Goal: Task Accomplishment & Management: Manage account settings

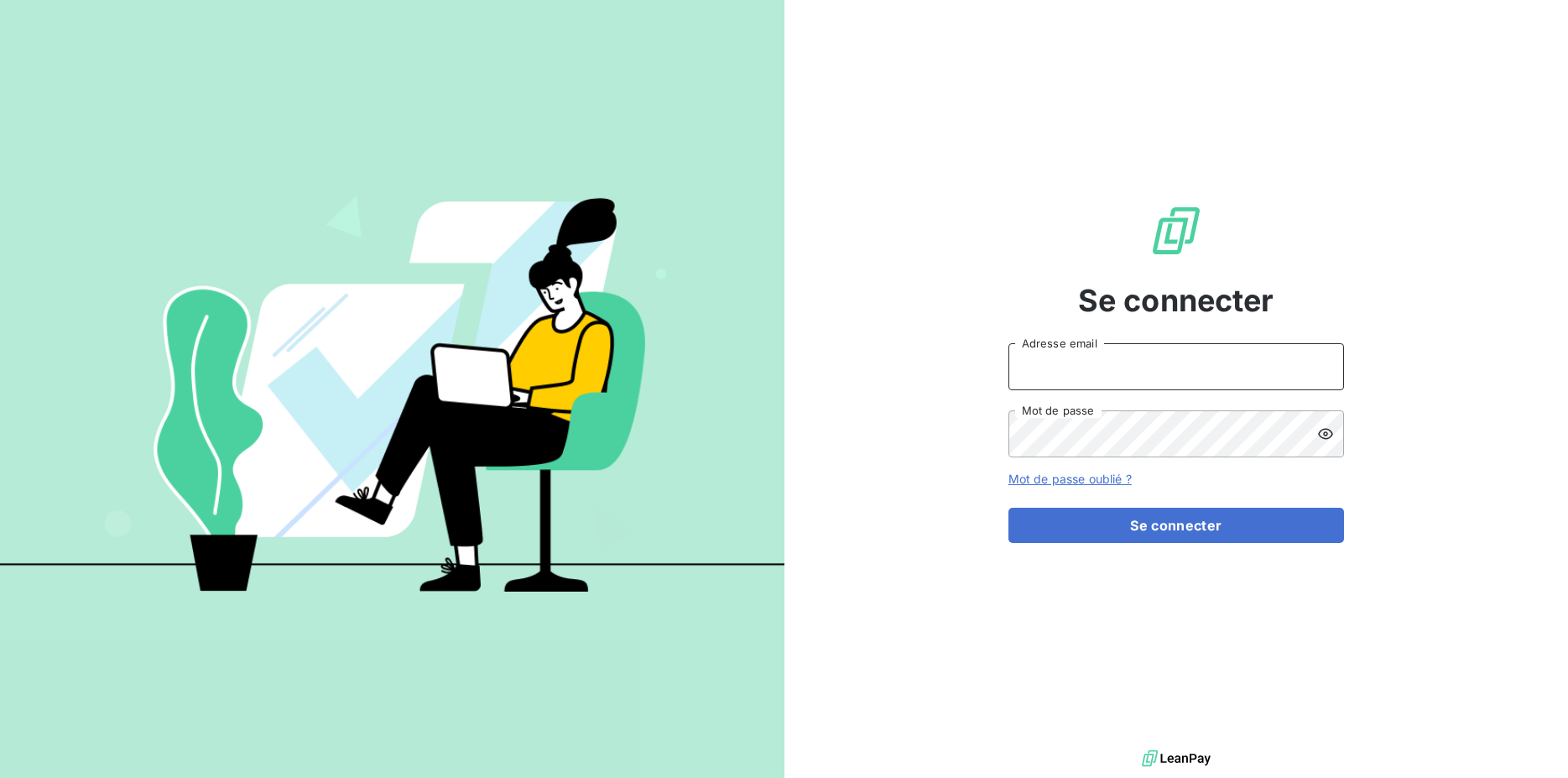
click at [1103, 371] on input "Adresse email" at bounding box center [1176, 366] width 335 height 47
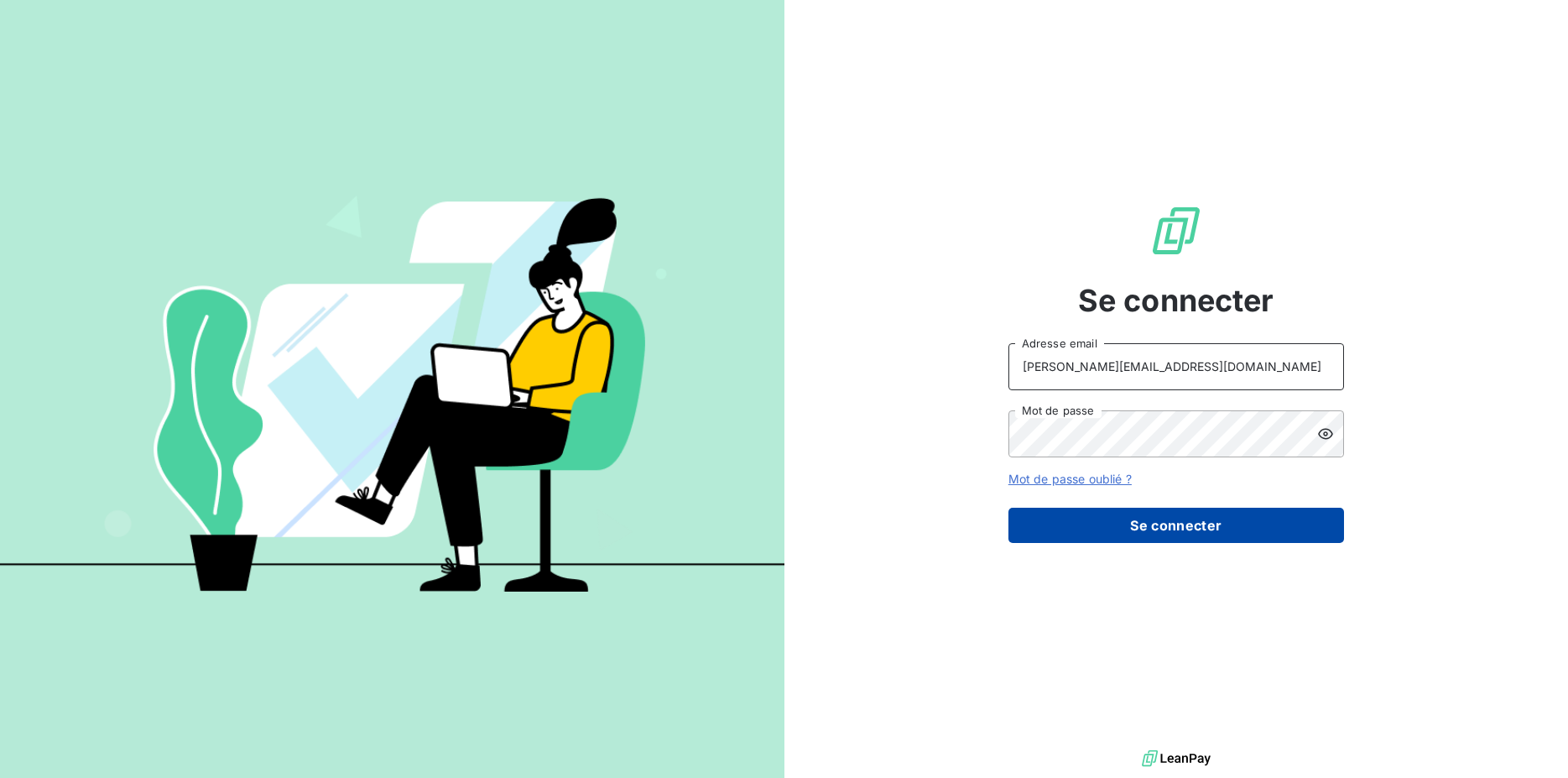
type input "[PERSON_NAME][EMAIL_ADDRESS][DOMAIN_NAME]"
drag, startPoint x: 1118, startPoint y: 533, endPoint x: 1105, endPoint y: 551, distance: 22.2
click at [1119, 533] on button "Se connecter" at bounding box center [1176, 526] width 335 height 36
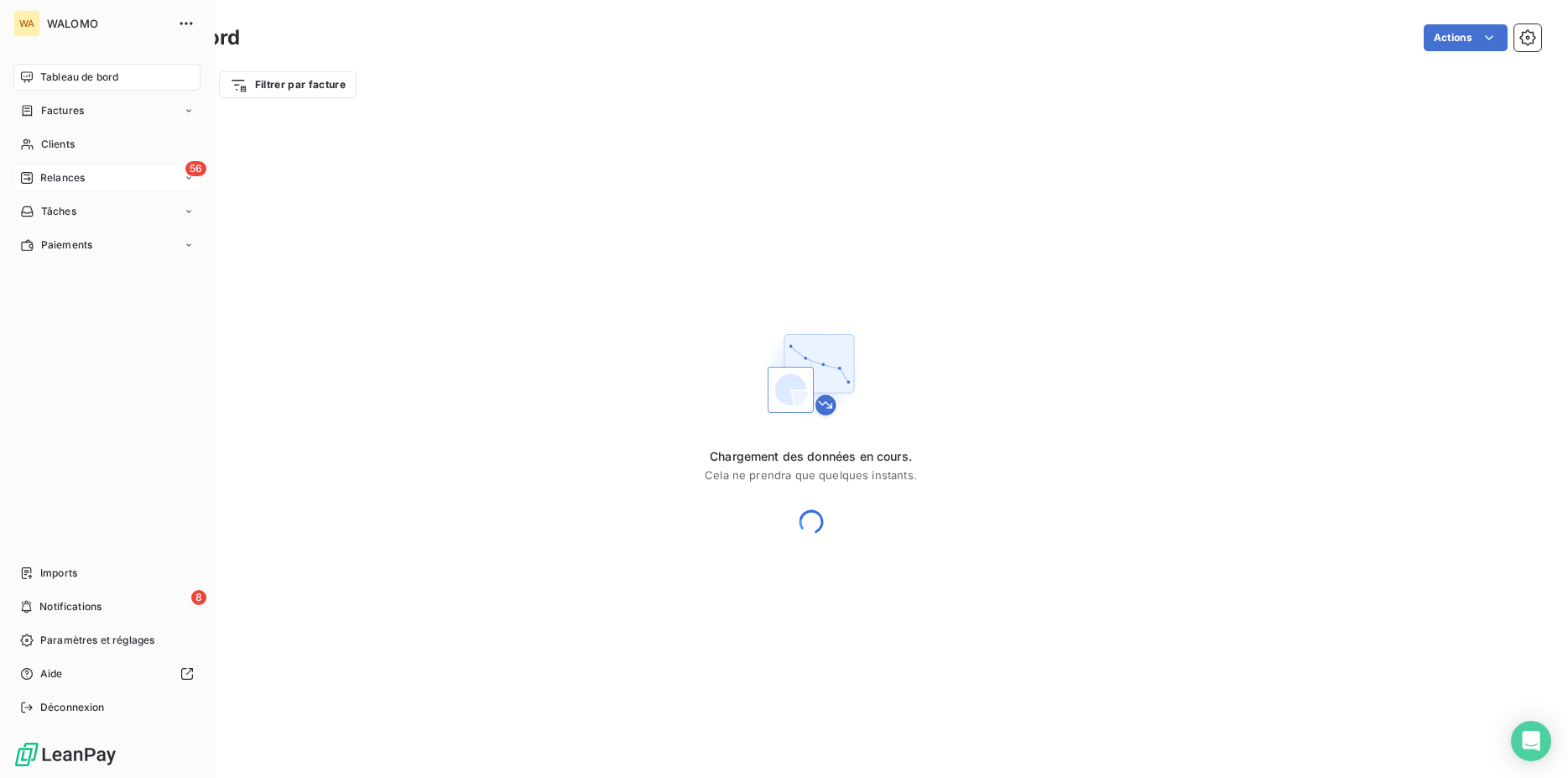
click at [74, 182] on span "Relances" at bounding box center [62, 178] width 44 height 15
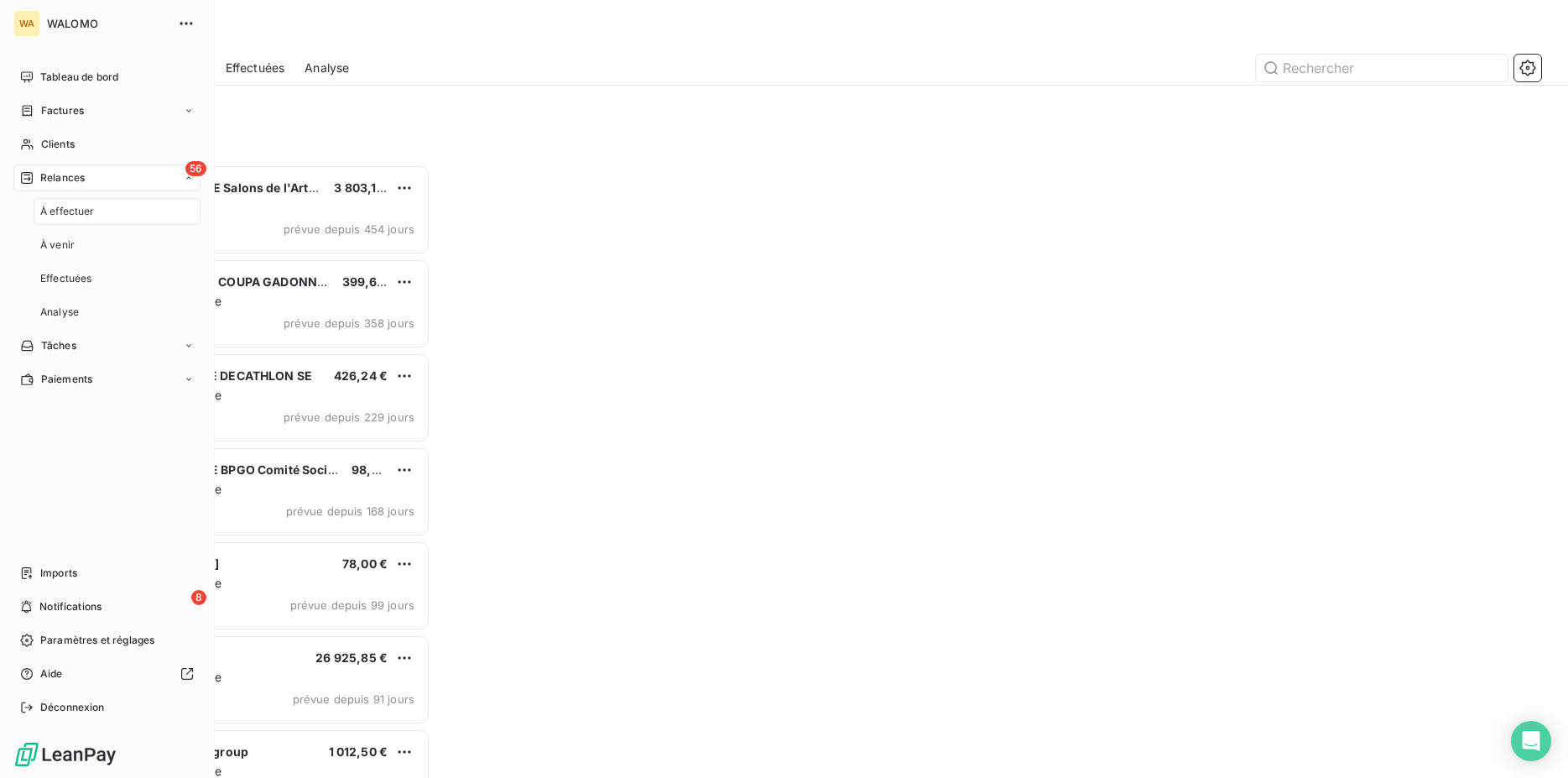
scroll to position [600, 336]
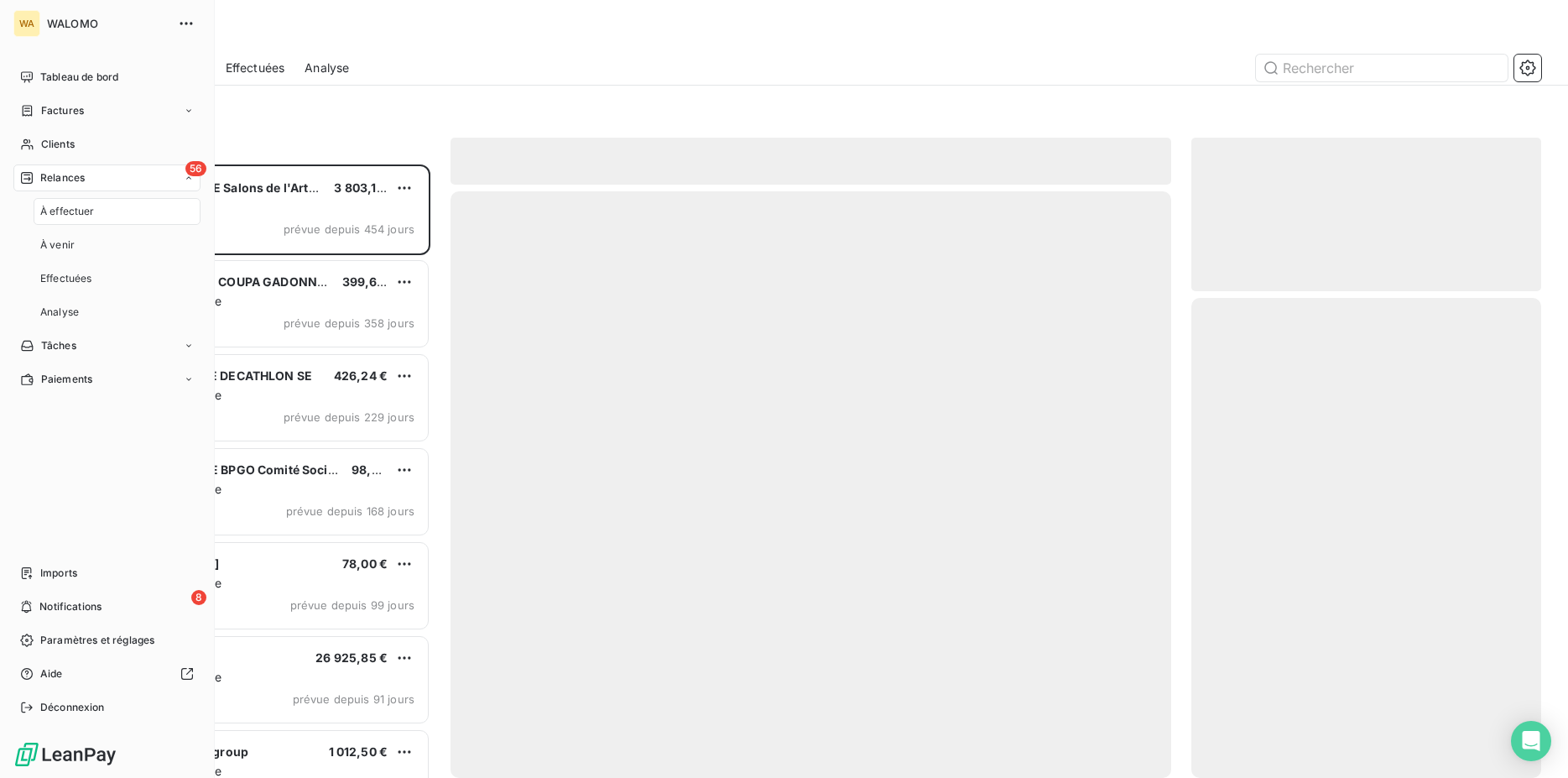
click at [77, 210] on span "À effectuer" at bounding box center [67, 211] width 54 height 15
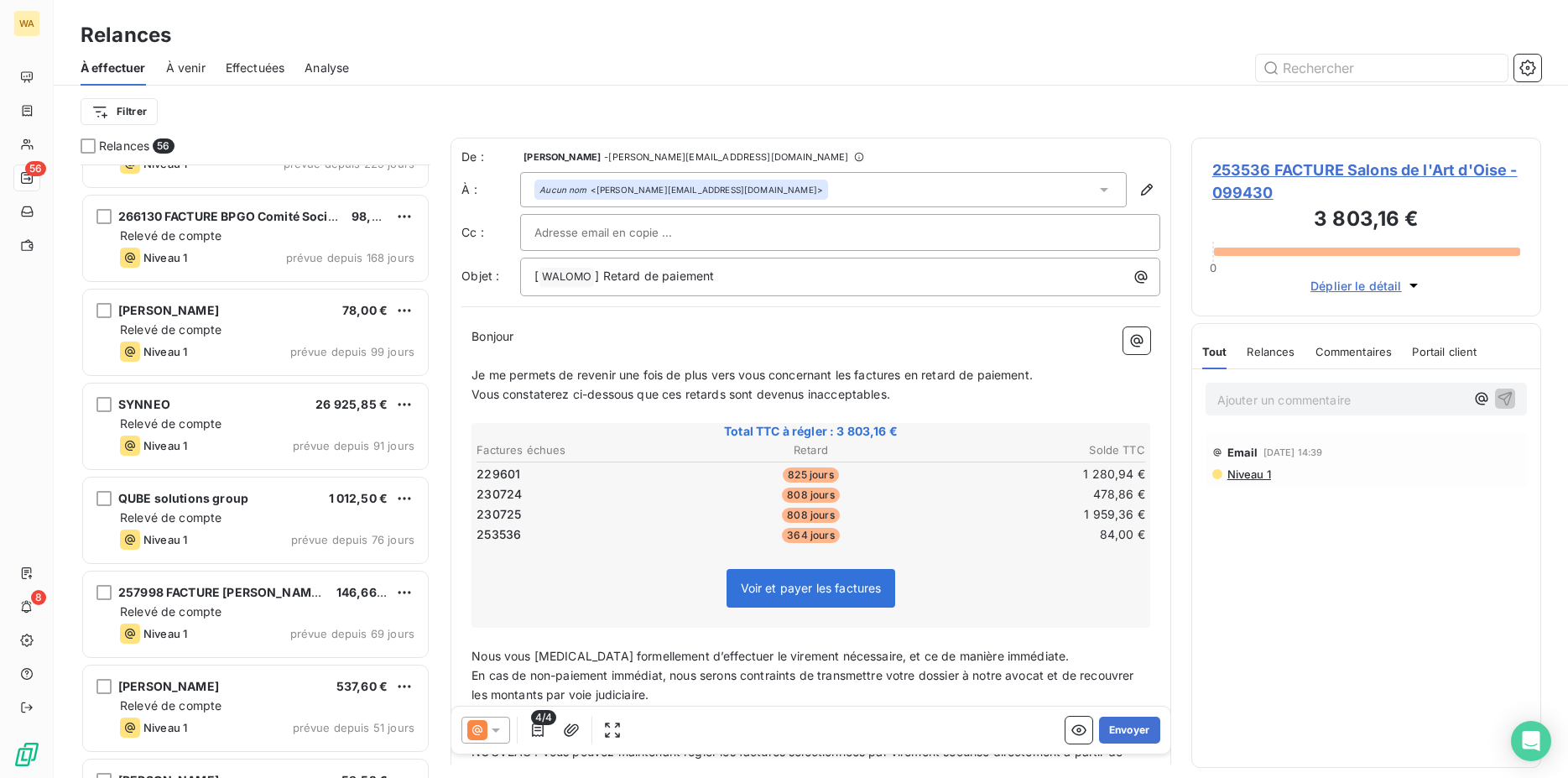
scroll to position [257, 0]
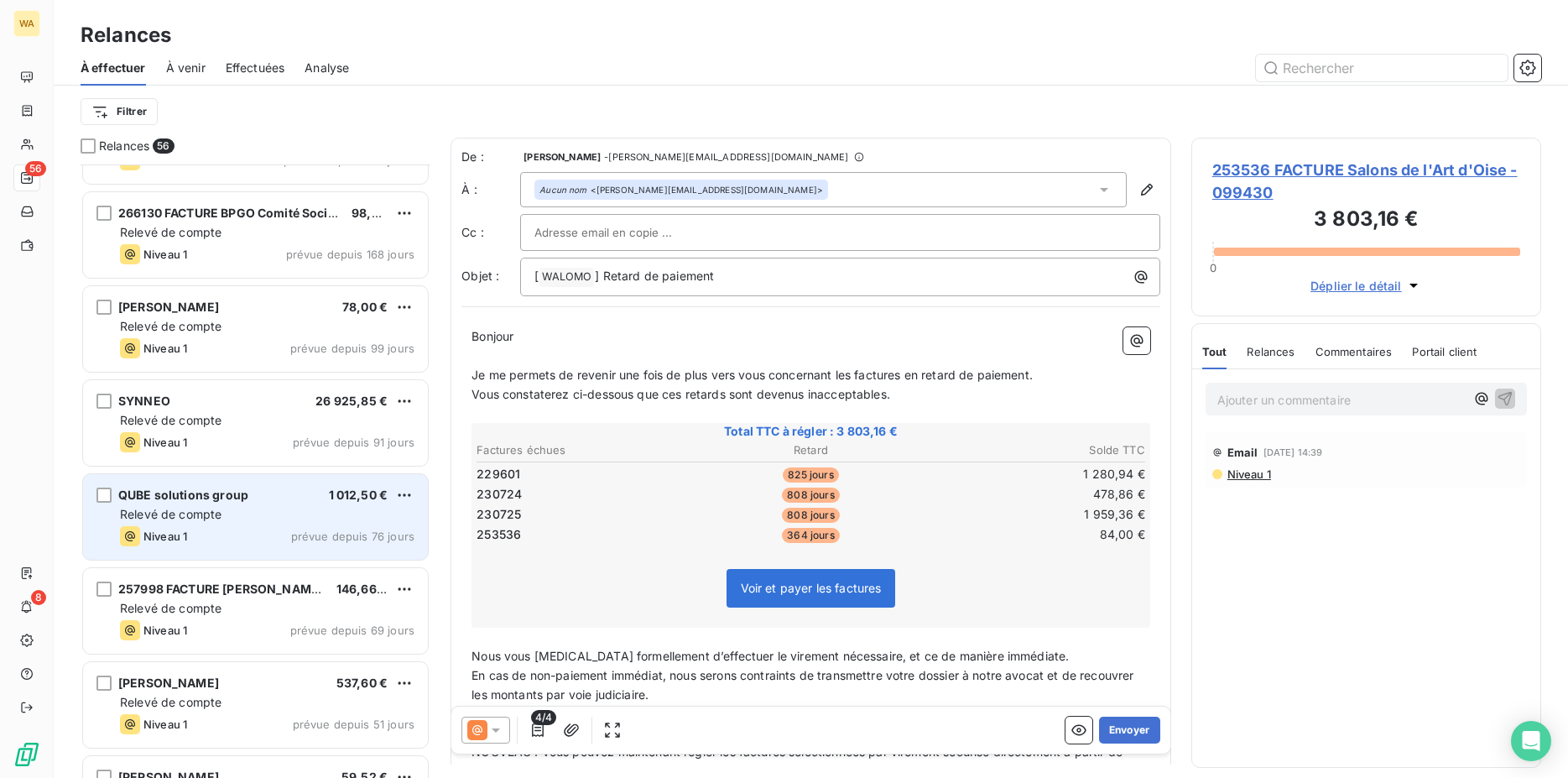
click at [281, 516] on div "Relevé de compte" at bounding box center [267, 515] width 295 height 17
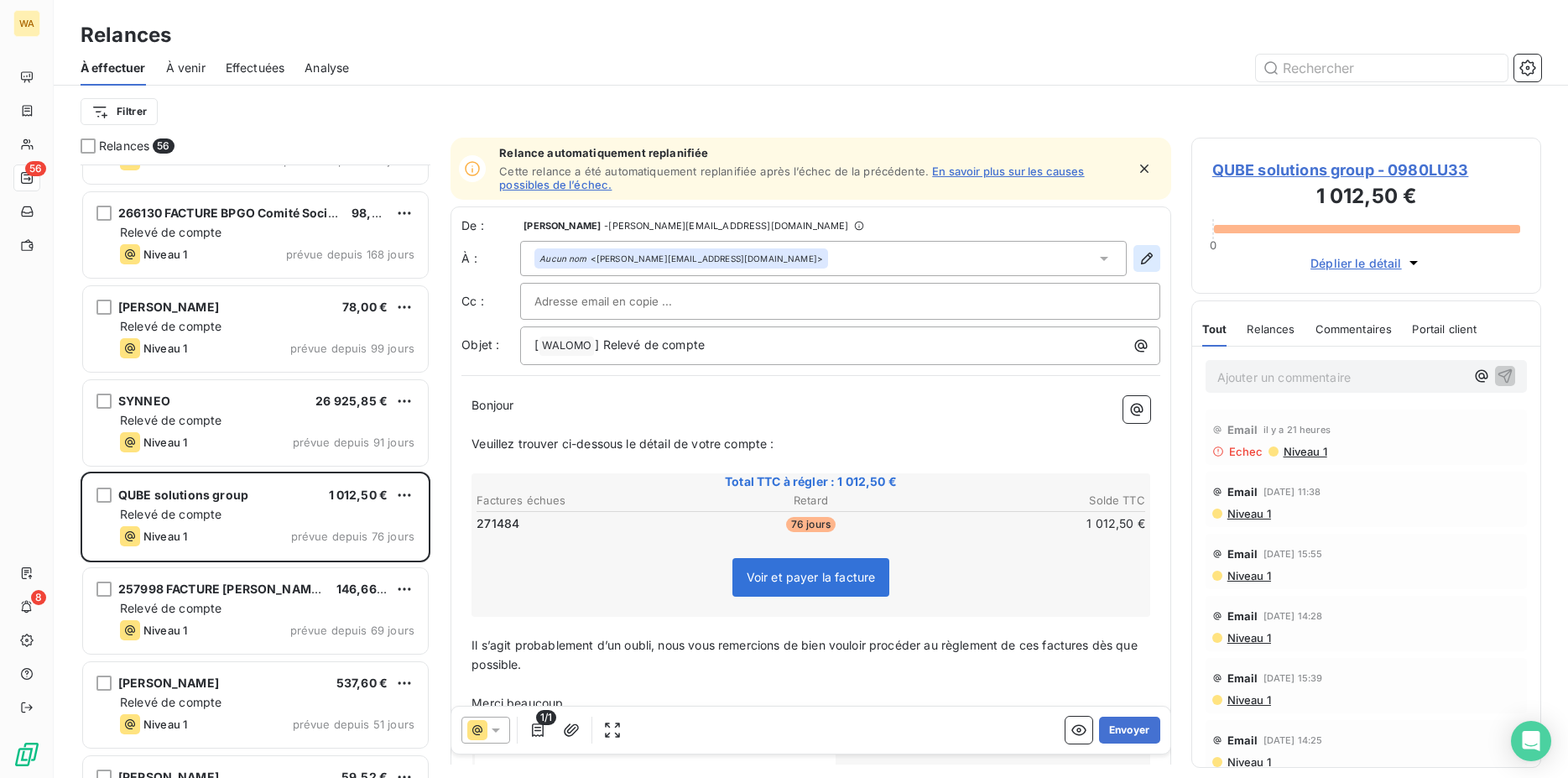
click at [1141, 254] on icon "button" at bounding box center [1147, 259] width 12 height 12
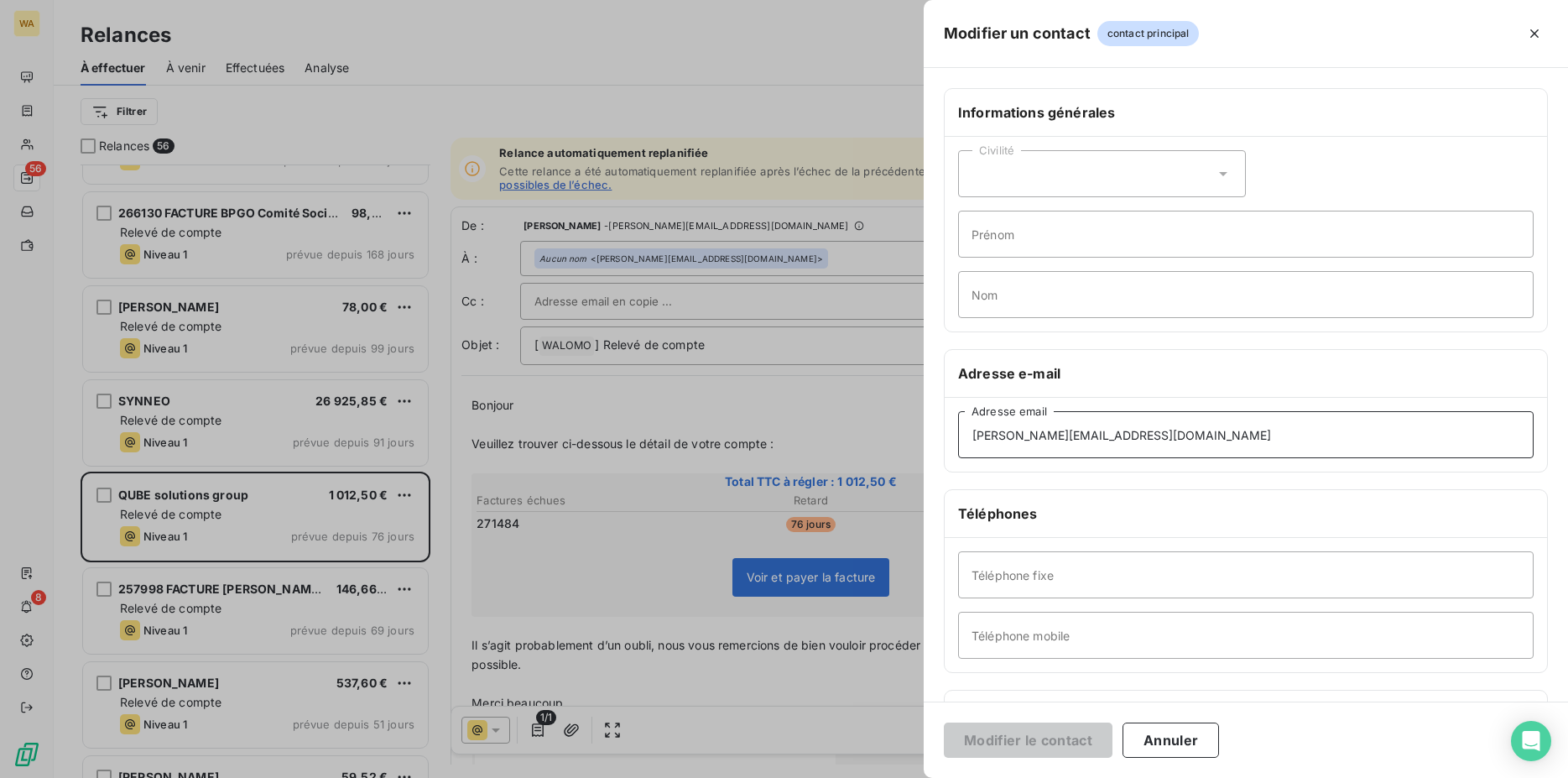
drag, startPoint x: 1197, startPoint y: 436, endPoint x: 982, endPoint y: 432, distance: 215.0
click at [826, 777] on div "Modifier un contact contact principal Informations générales Civilité Prénom No…" at bounding box center [784, 778] width 1568 height 0
drag, startPoint x: 1176, startPoint y: 437, endPoint x: 735, endPoint y: 426, distance: 441.1
click at [958, 426] on input "[PERSON_NAME][EMAIL_ADDRESS][DOMAIN_NAME]" at bounding box center [1246, 434] width 576 height 47
paste input "[PERSON_NAME].sacramento"
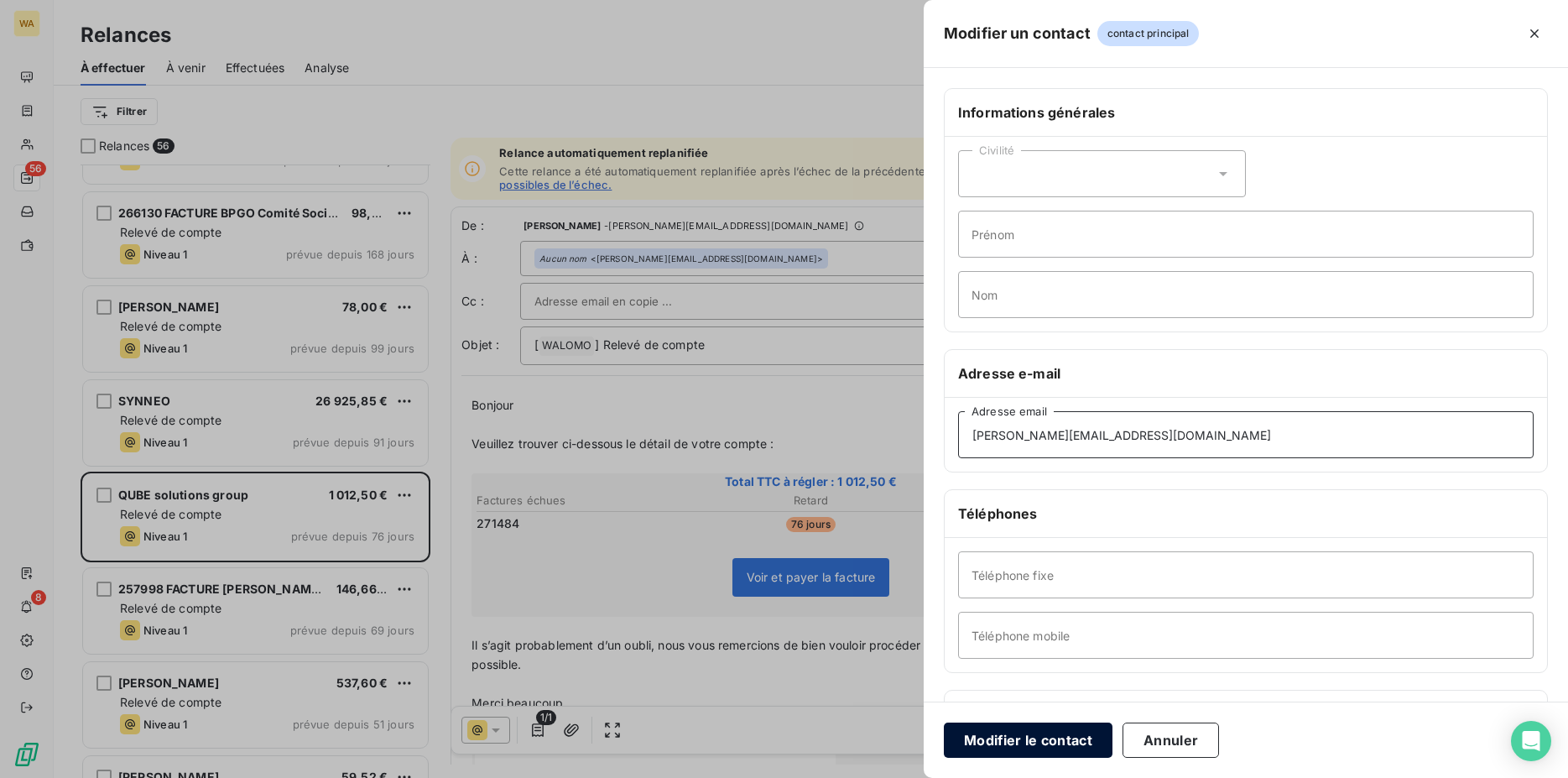
type input "[PERSON_NAME][EMAIL_ADDRESS][DOMAIN_NAME]"
click at [1042, 741] on button "Modifier le contact" at bounding box center [1028, 741] width 169 height 36
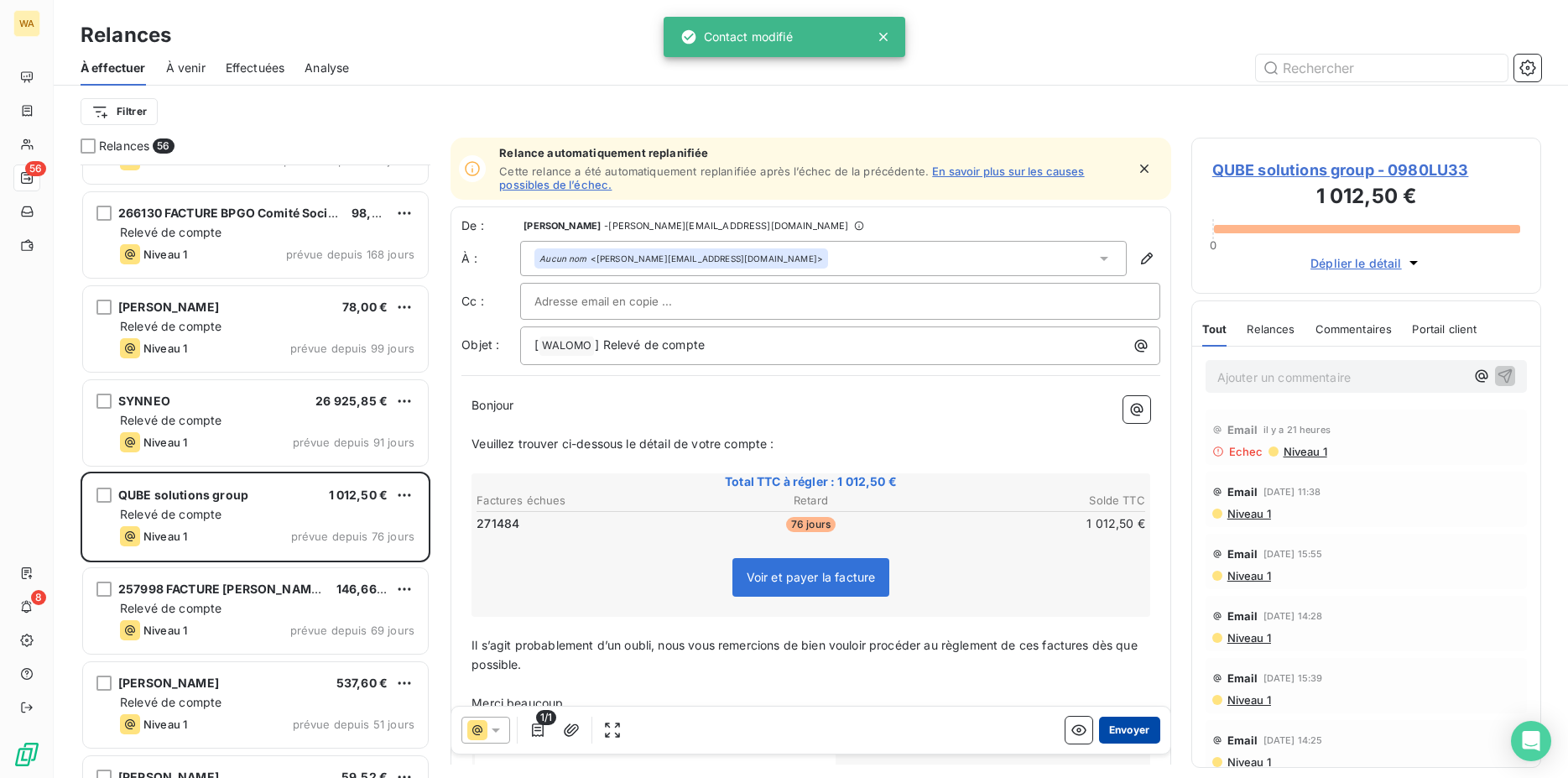
click at [1120, 723] on button "Envoyer" at bounding box center [1130, 730] width 61 height 27
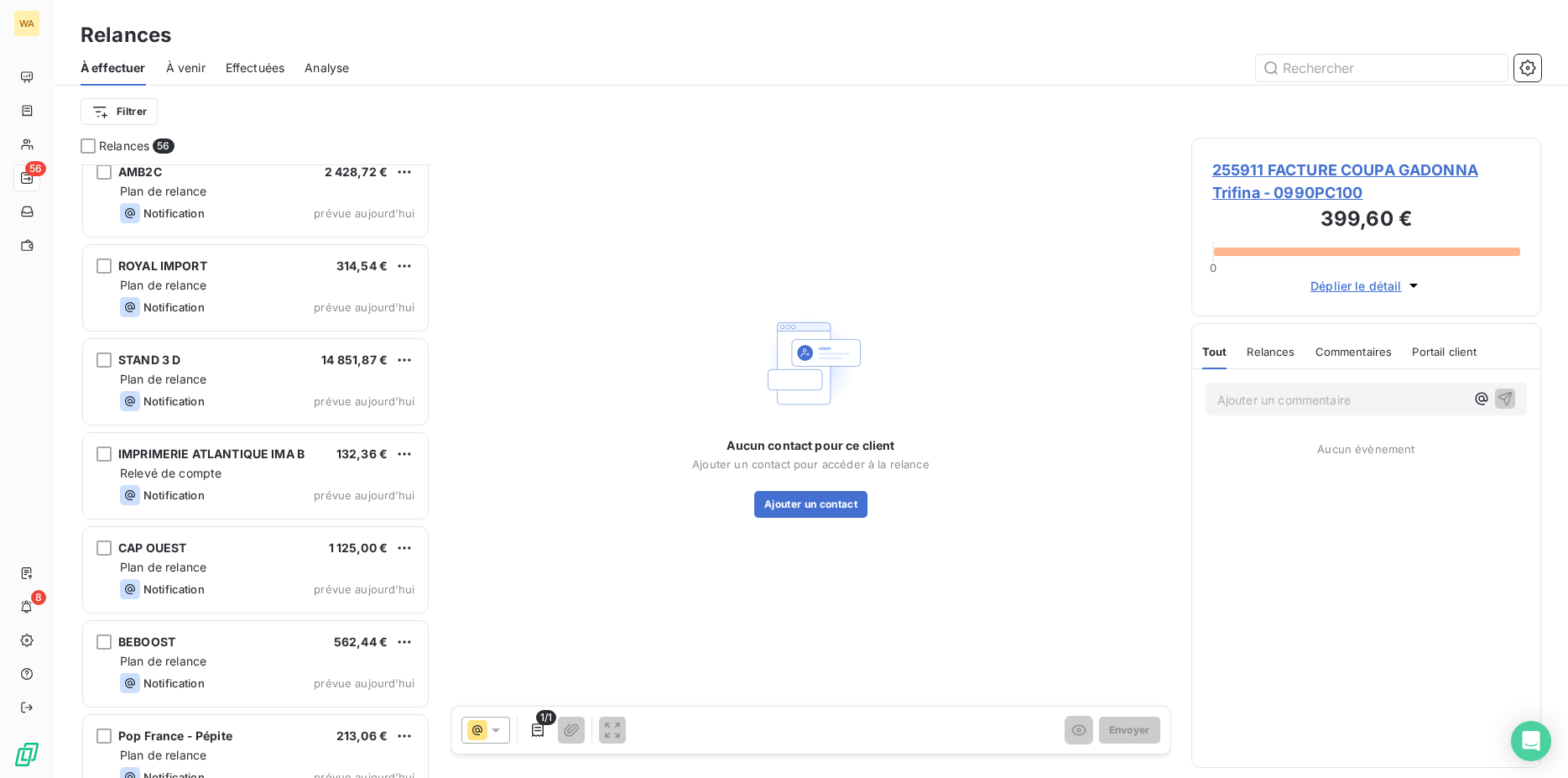
scroll to position [4539, 0]
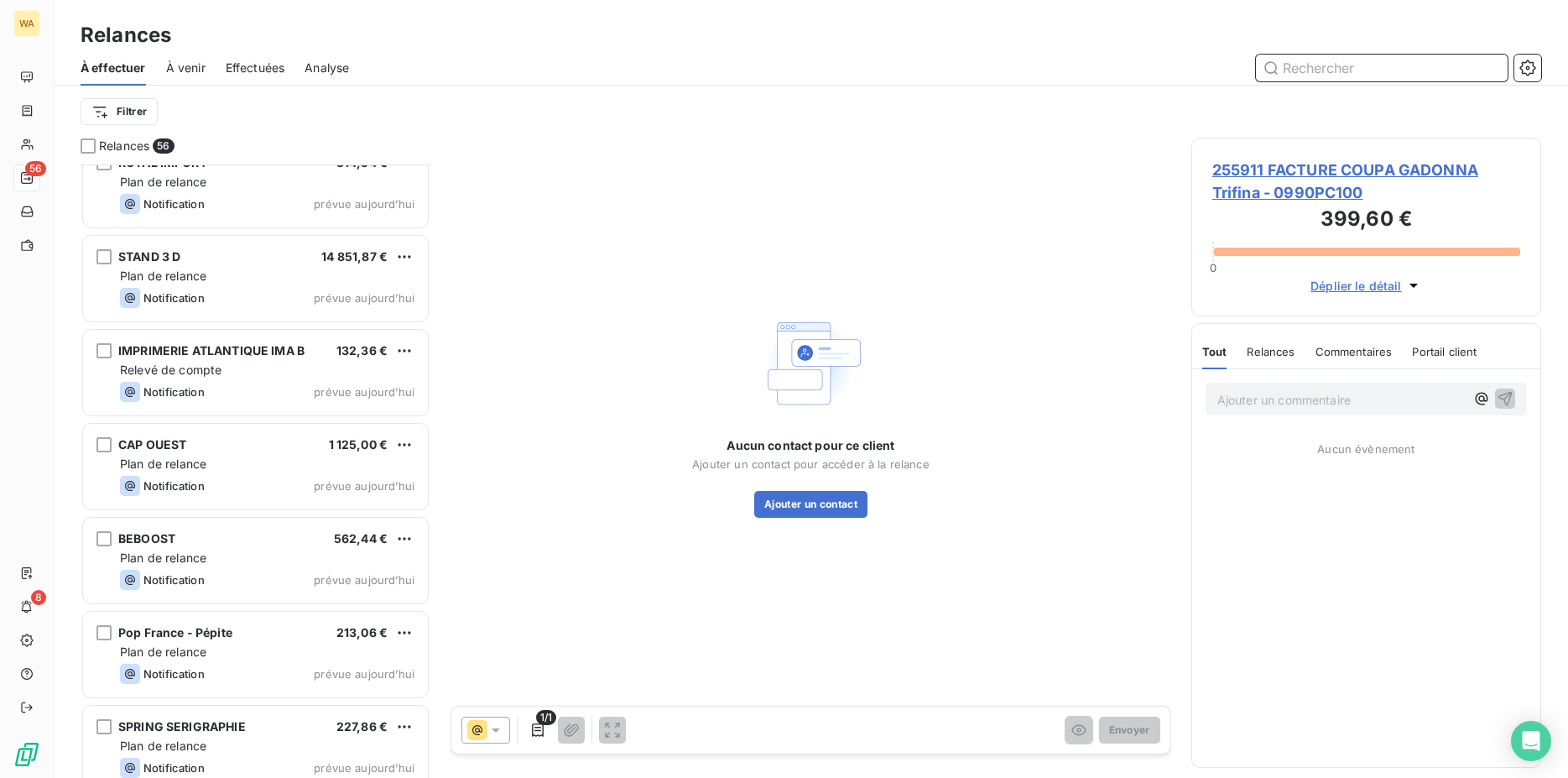
click at [1325, 71] on input "text" at bounding box center [1382, 68] width 252 height 27
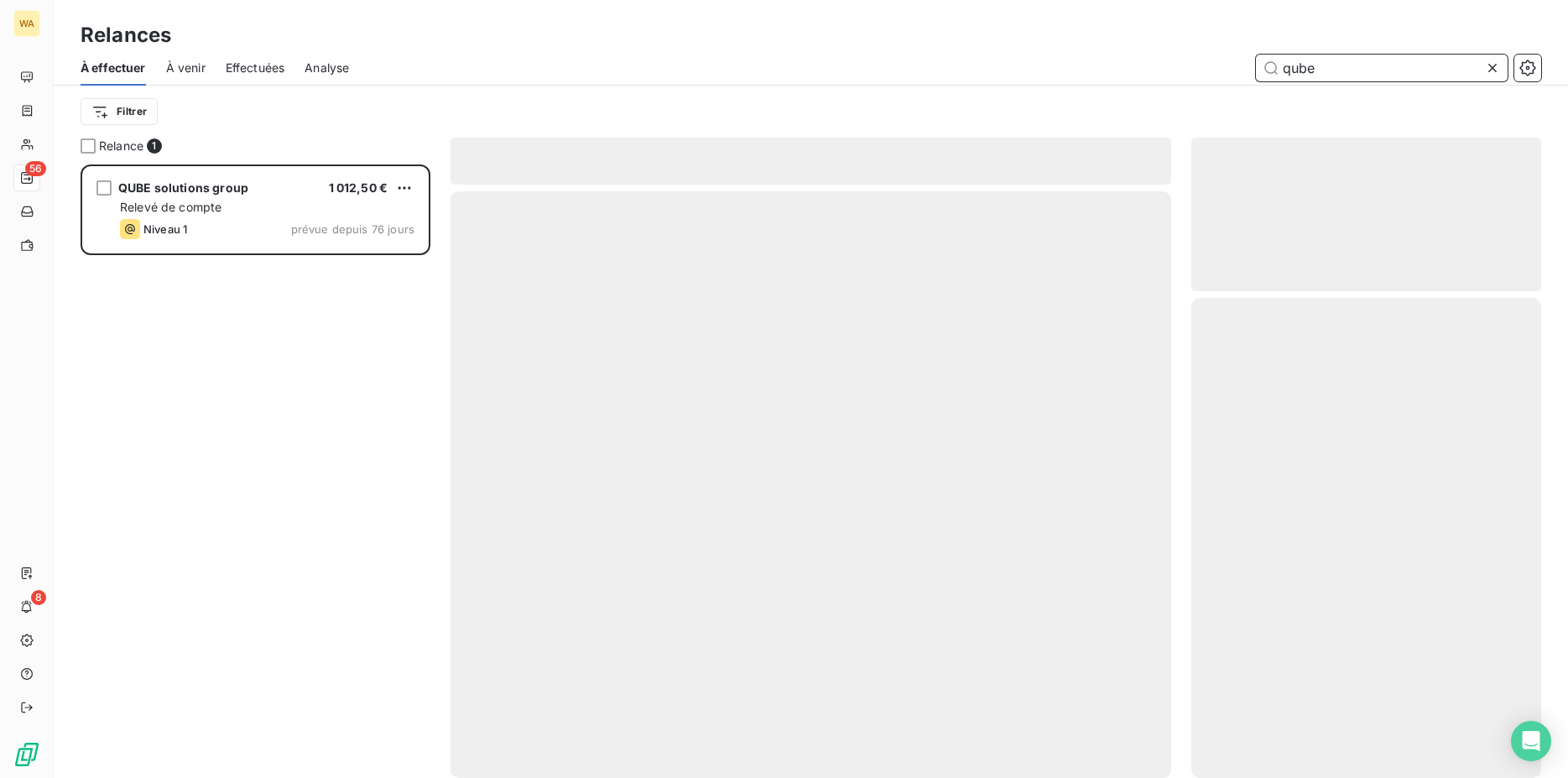
scroll to position [600, 336]
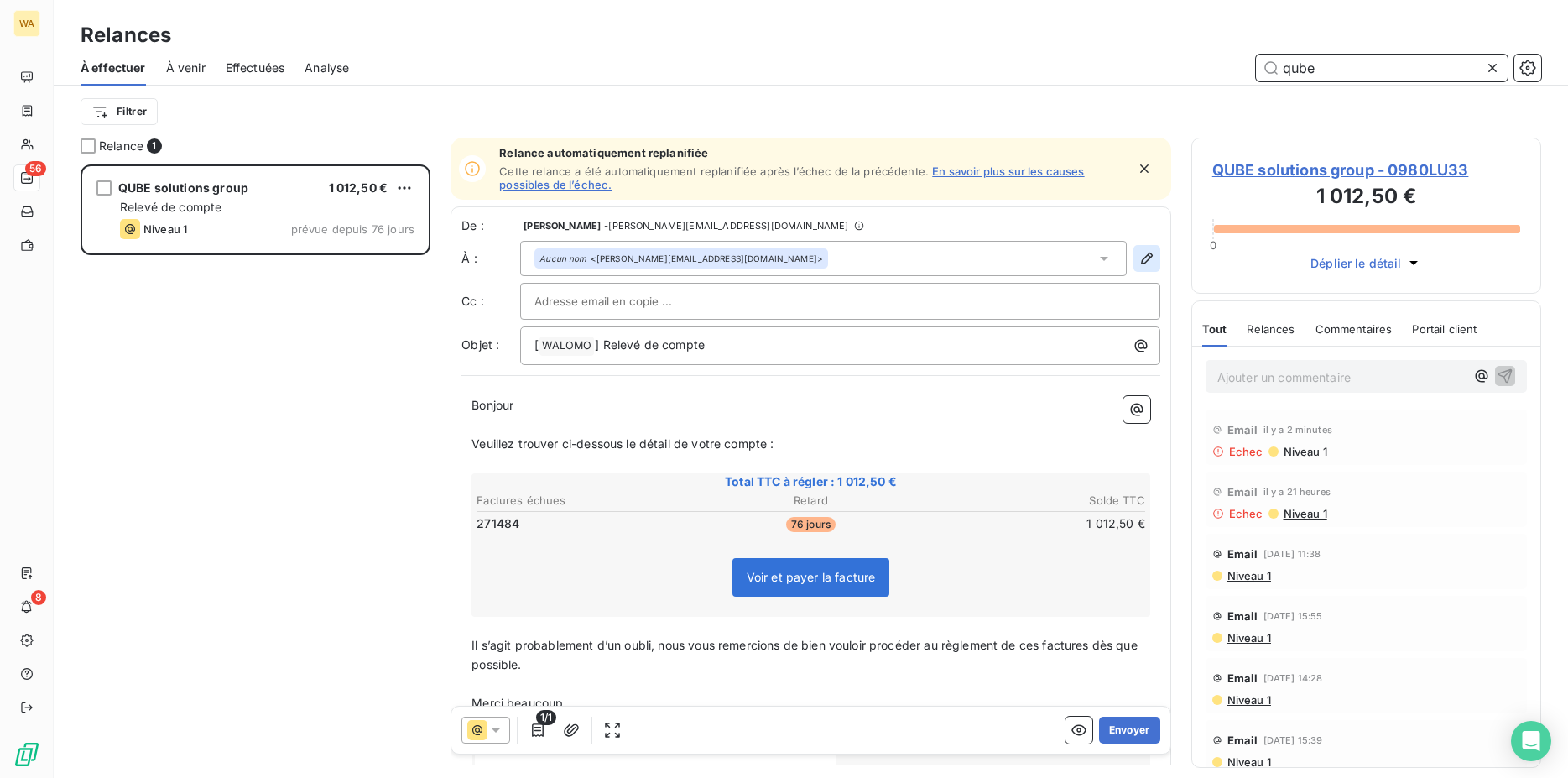
type input "qube"
click at [1138, 262] on icon "button" at bounding box center [1147, 259] width 17 height 17
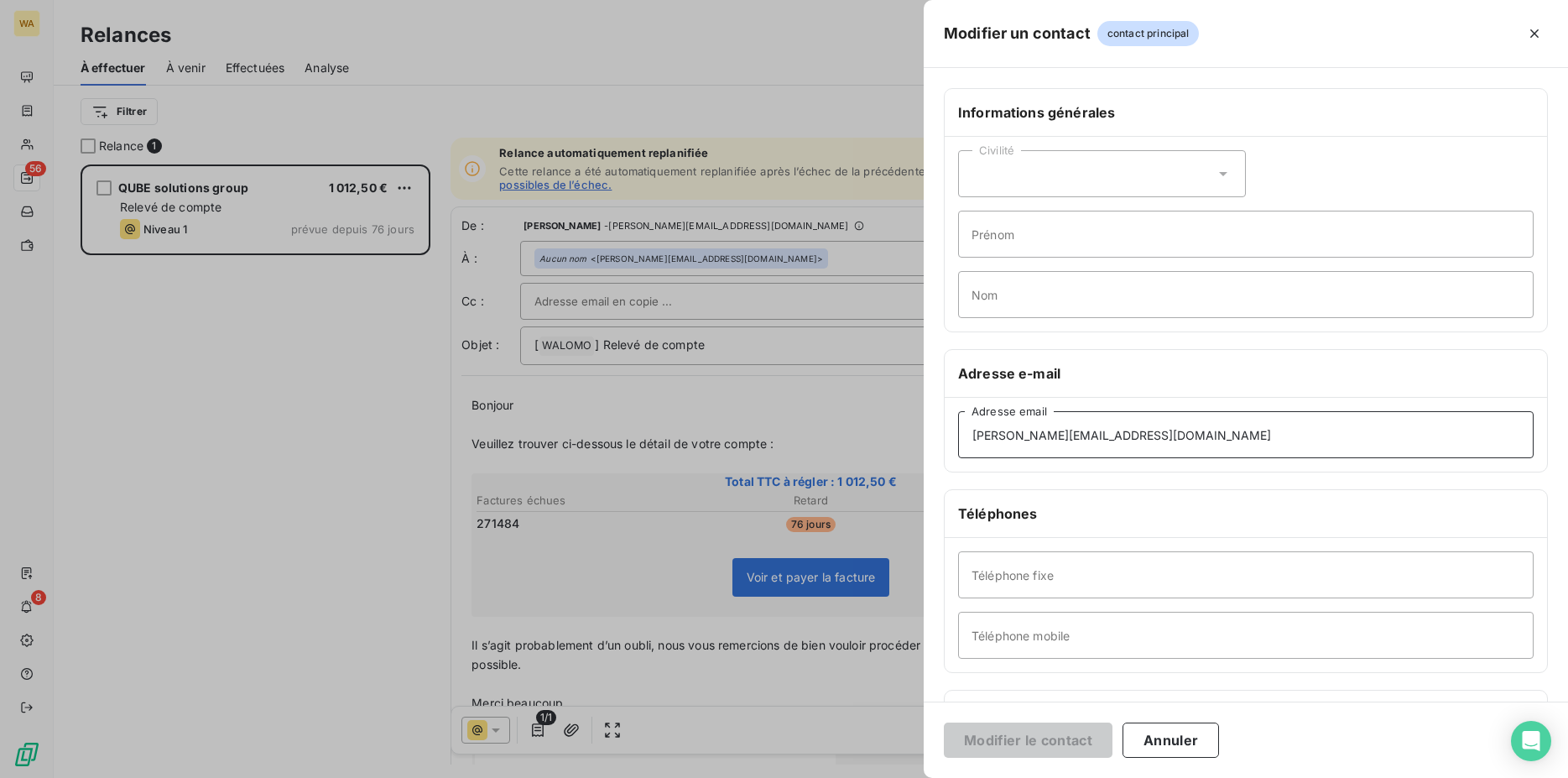
drag, startPoint x: 1190, startPoint y: 432, endPoint x: 919, endPoint y: 435, distance: 271.0
click at [902, 777] on div "Modifier un contact contact principal Informations générales Civilité Prénom No…" at bounding box center [784, 778] width 1568 height 0
drag, startPoint x: 1259, startPoint y: 437, endPoint x: 845, endPoint y: 450, distance: 414.2
click at [958, 450] on input "[PERSON_NAME][EMAIL_ADDRESS][DOMAIN_NAME]" at bounding box center [1246, 434] width 576 height 47
paste input "[PERSON_NAME].altmeyer"
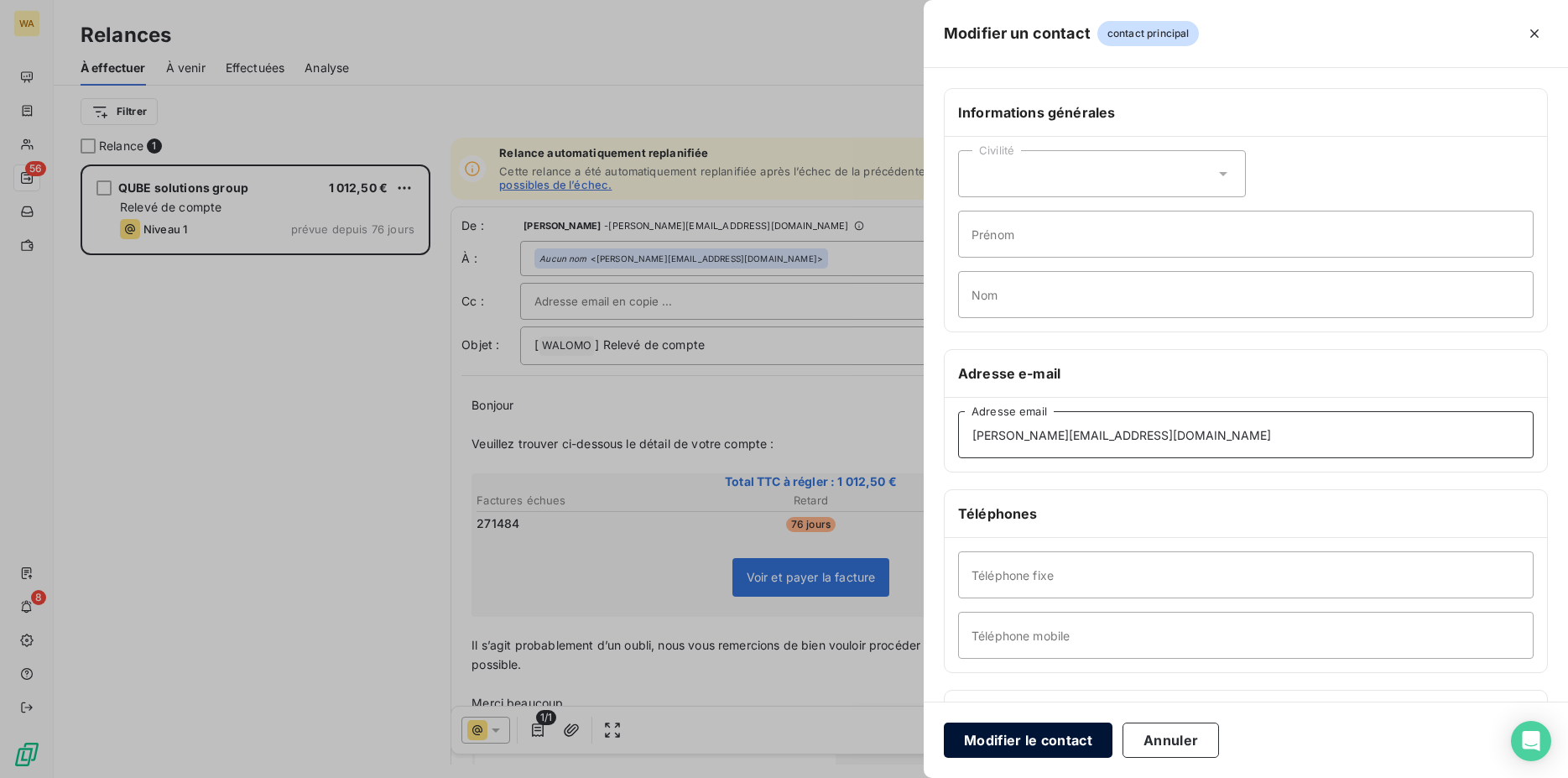
type input "[PERSON_NAME][EMAIL_ADDRESS][DOMAIN_NAME]"
click at [1059, 736] on button "Modifier le contact" at bounding box center [1028, 741] width 169 height 36
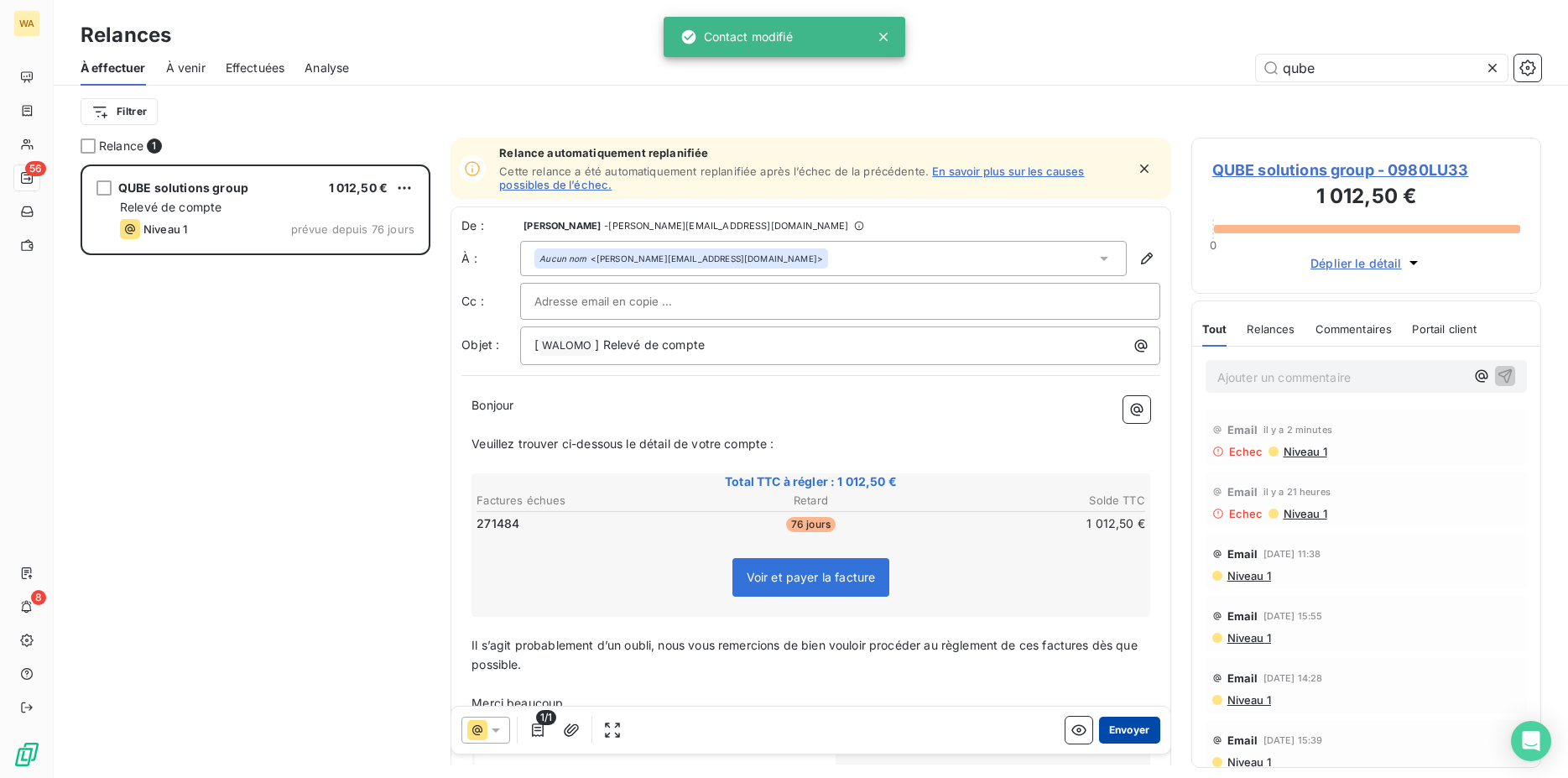
click at [1112, 725] on button "Envoyer" at bounding box center [1130, 730] width 61 height 27
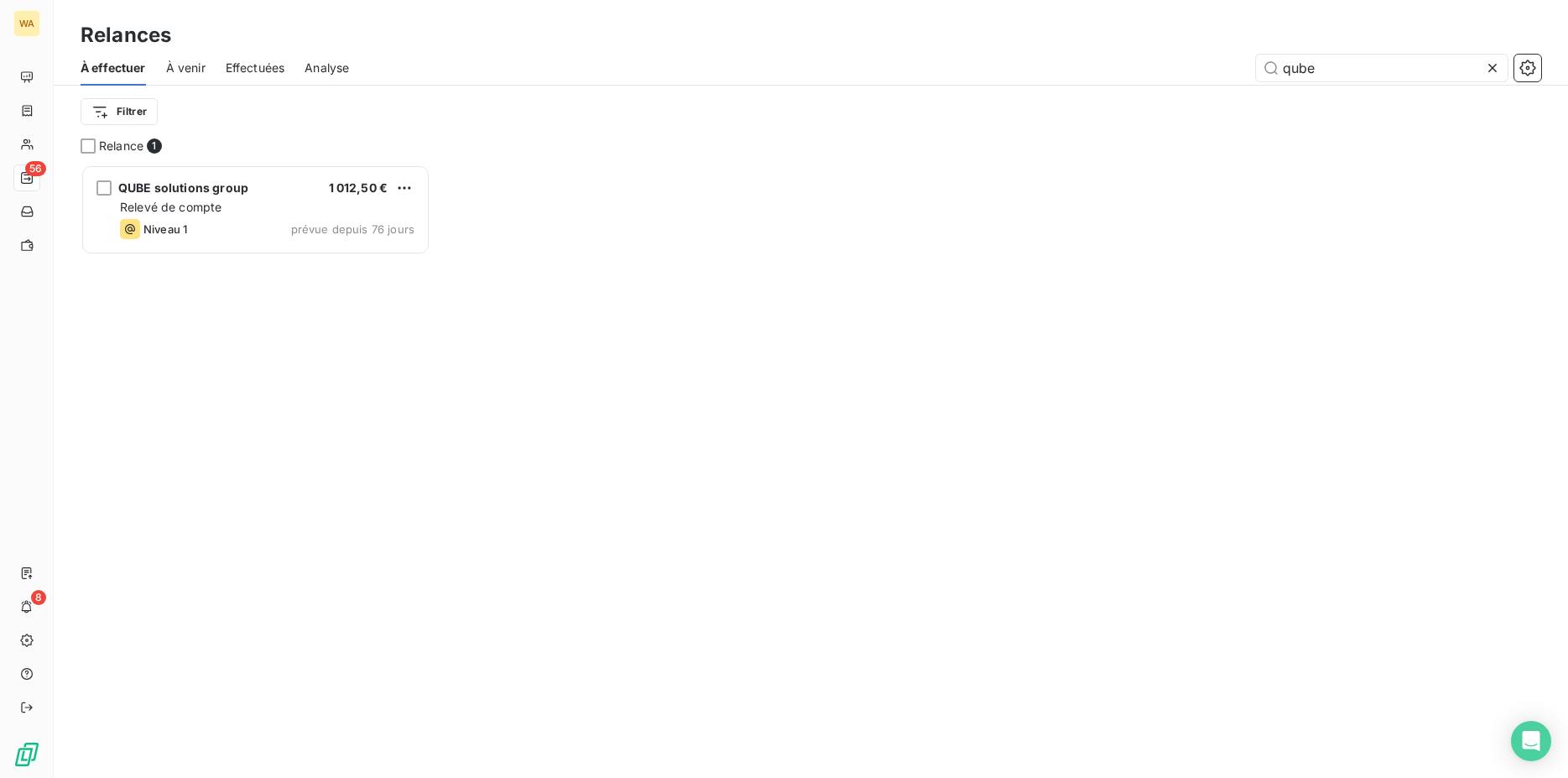
scroll to position [600, 336]
